Goal: Check status: Check status

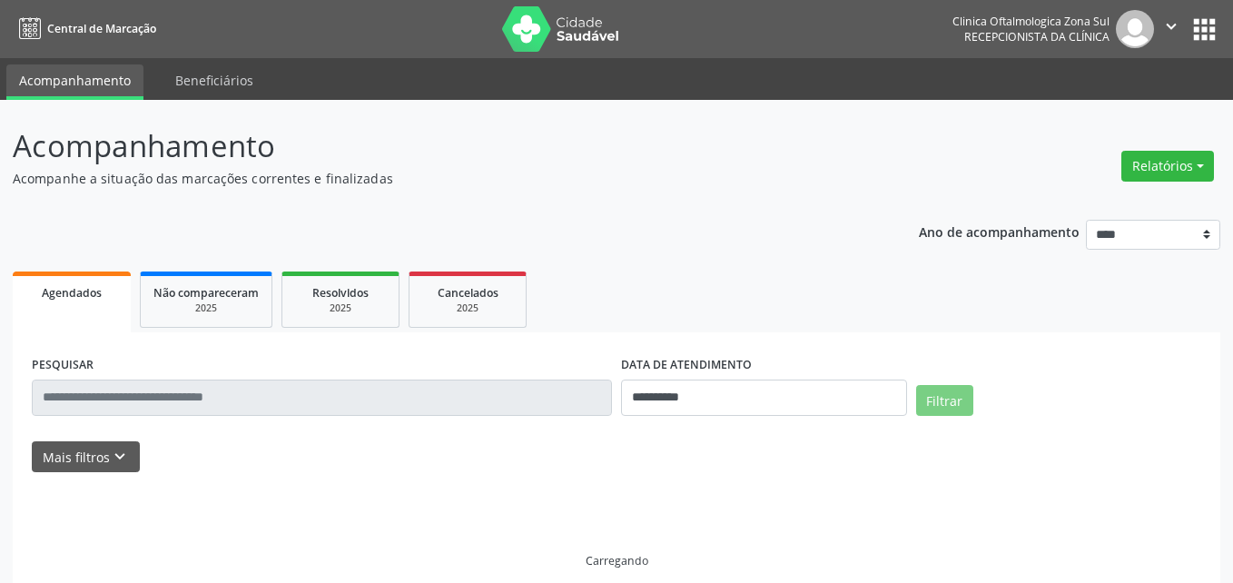
select select "*"
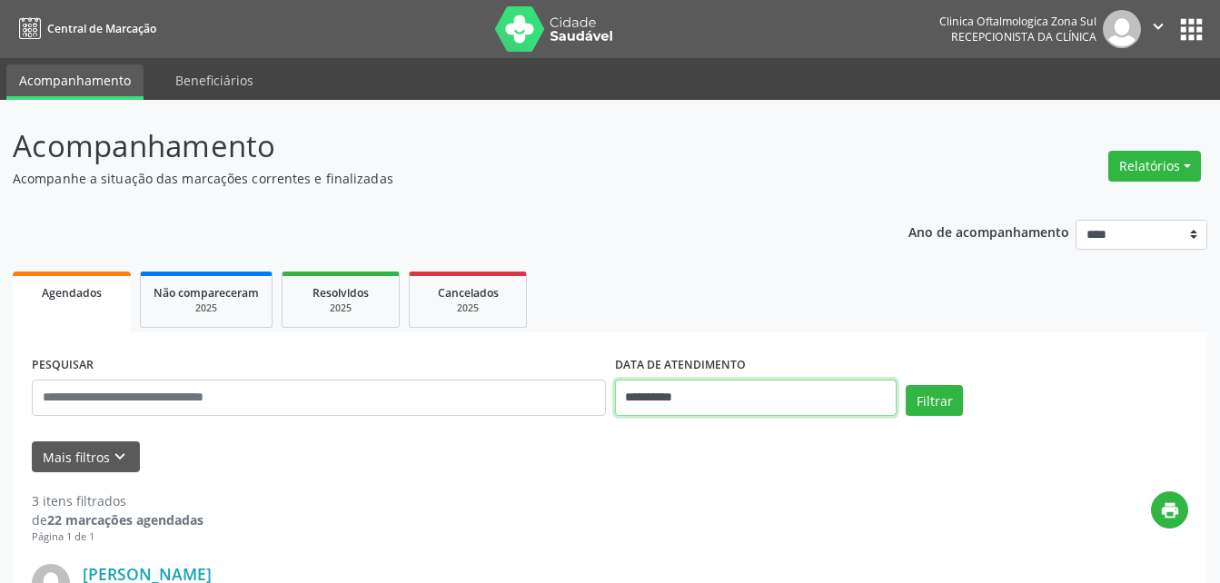
click at [664, 401] on input "**********" at bounding box center [756, 398] width 282 height 36
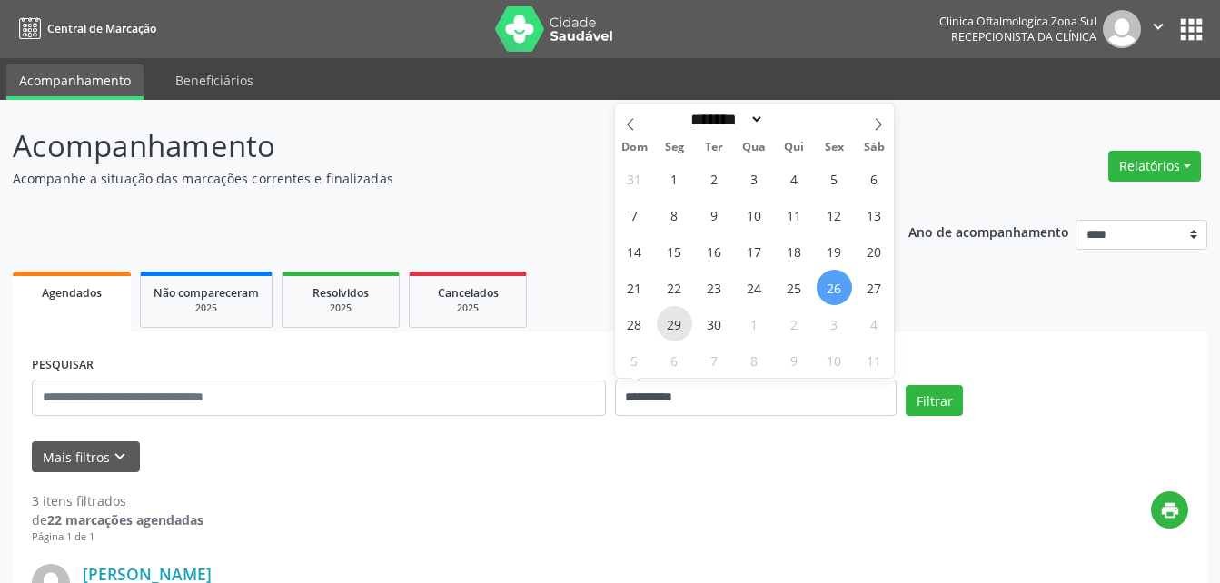
click at [678, 326] on span "29" at bounding box center [674, 323] width 35 height 35
type input "**********"
click at [678, 326] on span "29" at bounding box center [674, 323] width 35 height 35
click at [678, 326] on ul "Agendados Não compareceram 2025 Resolvidos 2025 Cancelados 2025" at bounding box center [610, 299] width 1194 height 65
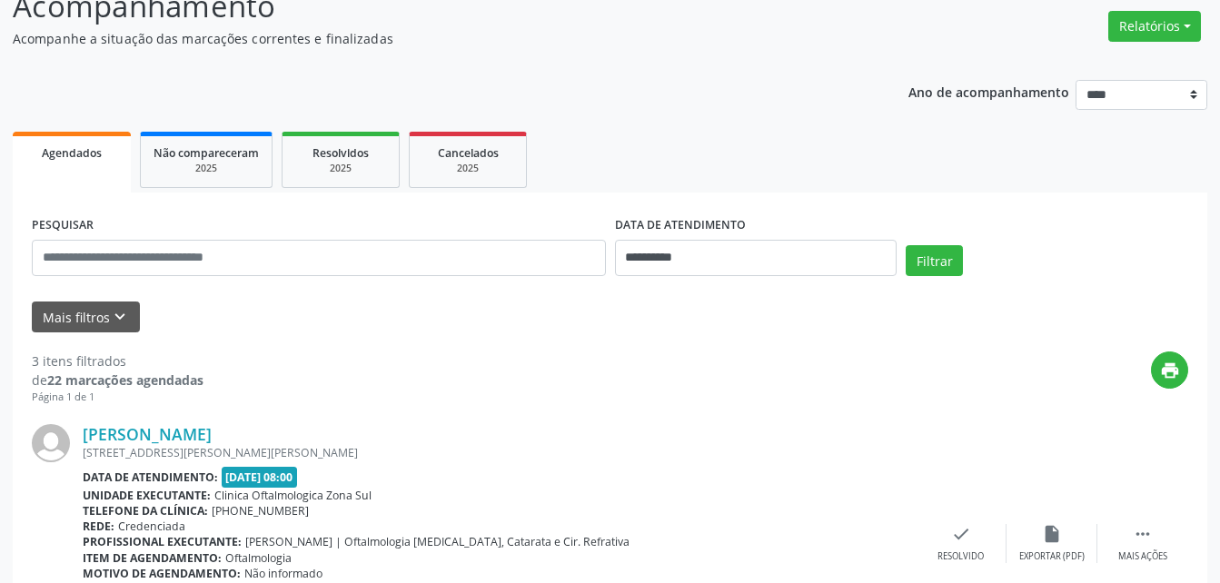
scroll to position [182, 0]
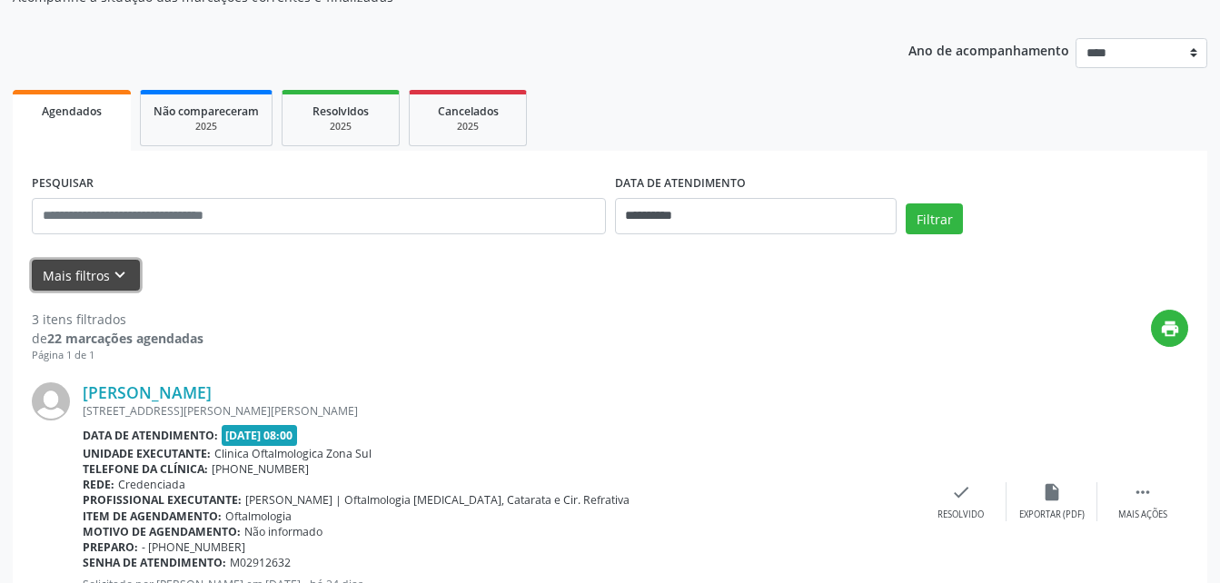
click at [87, 275] on button "Mais filtros keyboard_arrow_down" at bounding box center [86, 276] width 108 height 32
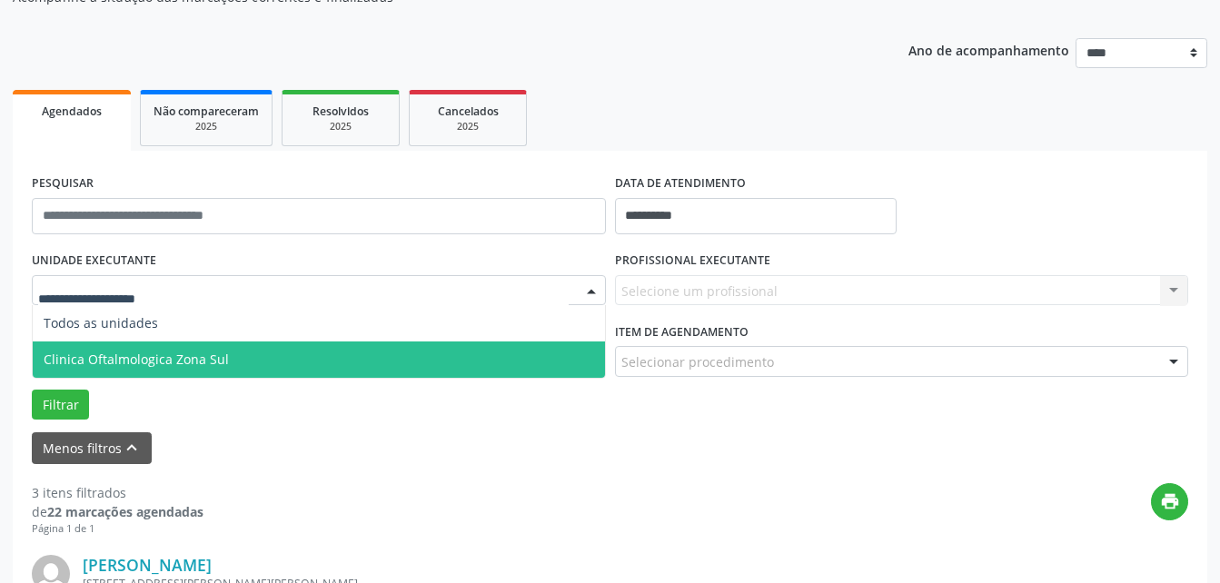
click at [167, 364] on span "Clinica Oftalmologica Zona Sul" at bounding box center [136, 359] width 185 height 17
click at [167, 364] on div "UNIDADE EXECUTANTE Todos as unidades Clinica Oftalmologica Zona Sul Nenhum resu…" at bounding box center [609, 333] width 1165 height 173
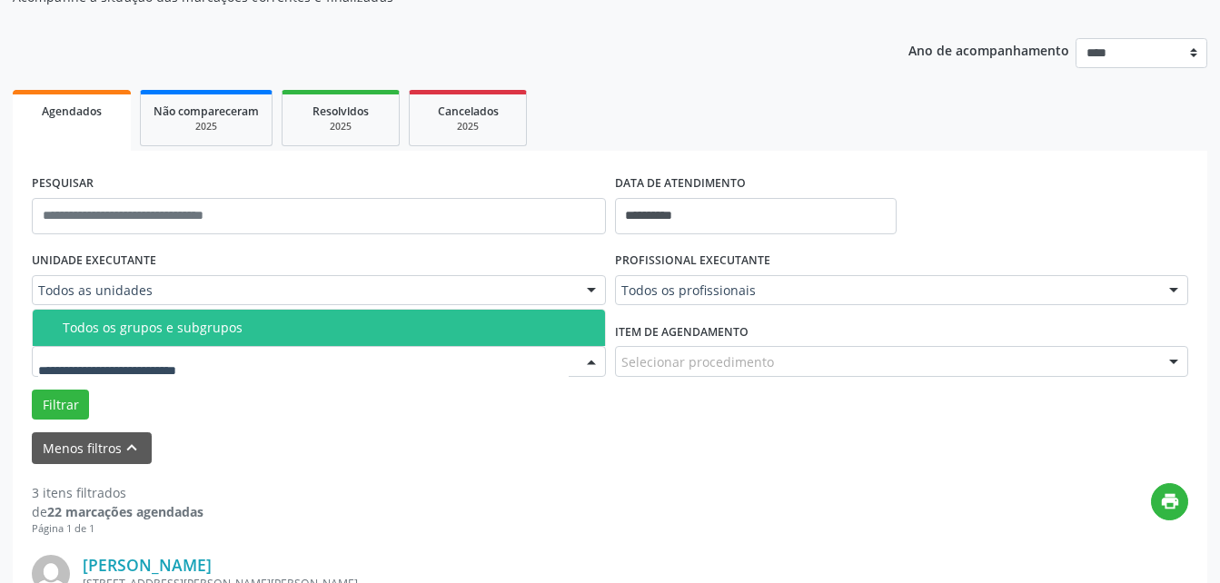
click at [137, 330] on div "Todos os grupos e subgrupos" at bounding box center [328, 328] width 531 height 15
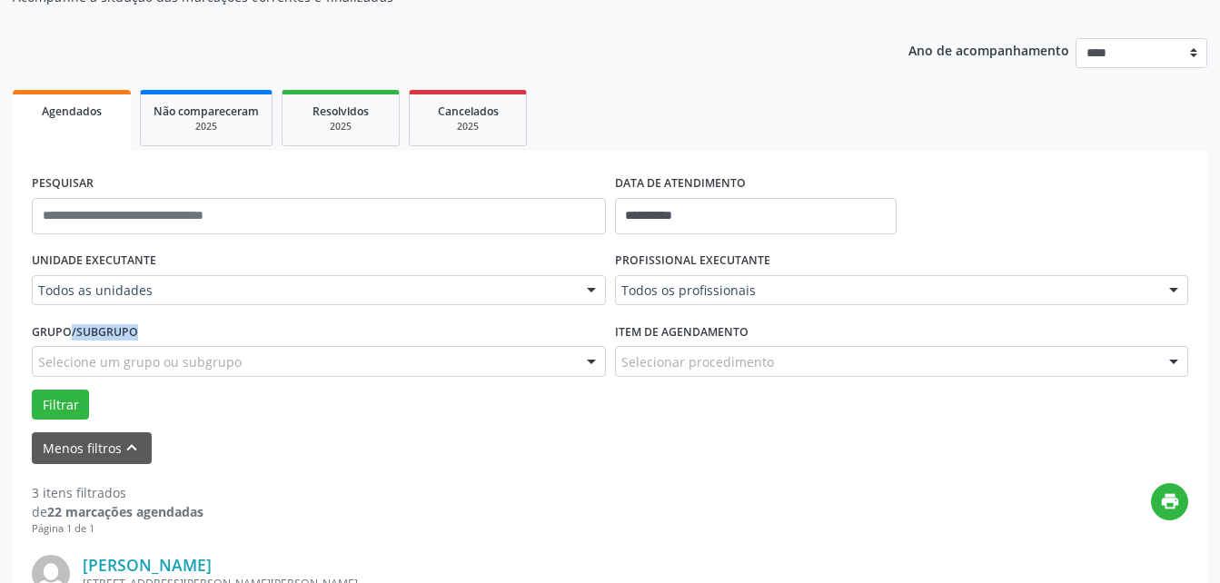
click at [137, 330] on div "Grupo/Subgrupo Selecione um grupo ou subgrupo Todos os grupos e subgrupos Nenhu…" at bounding box center [319, 347] width 574 height 58
click at [46, 401] on button "Filtrar" at bounding box center [60, 405] width 57 height 31
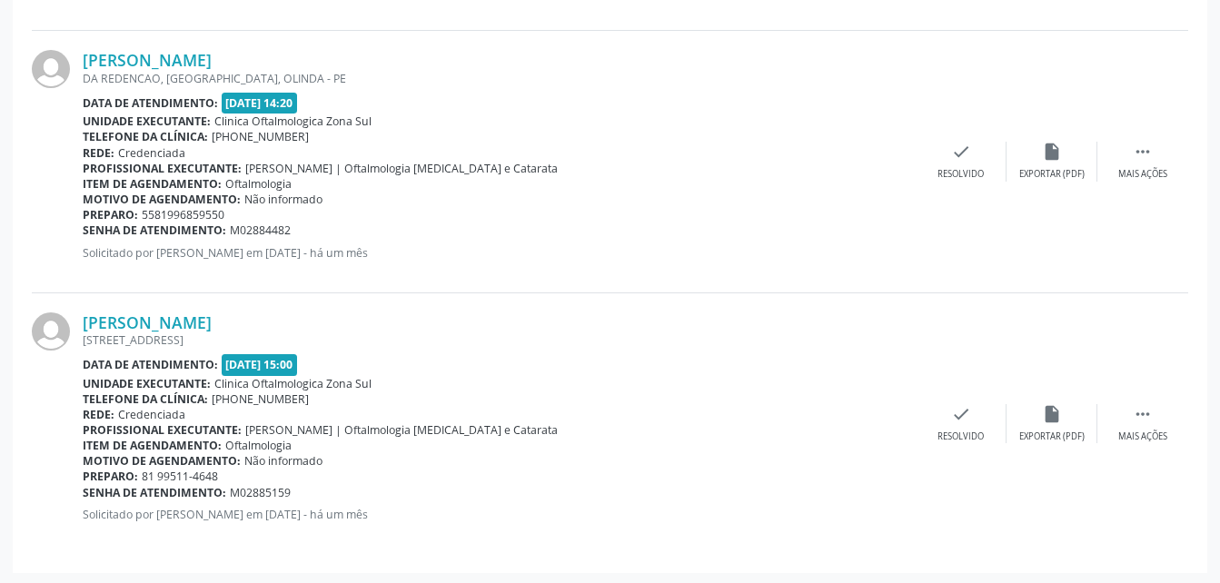
scroll to position [1737, 0]
